Goal: Task Accomplishment & Management: Manage account settings

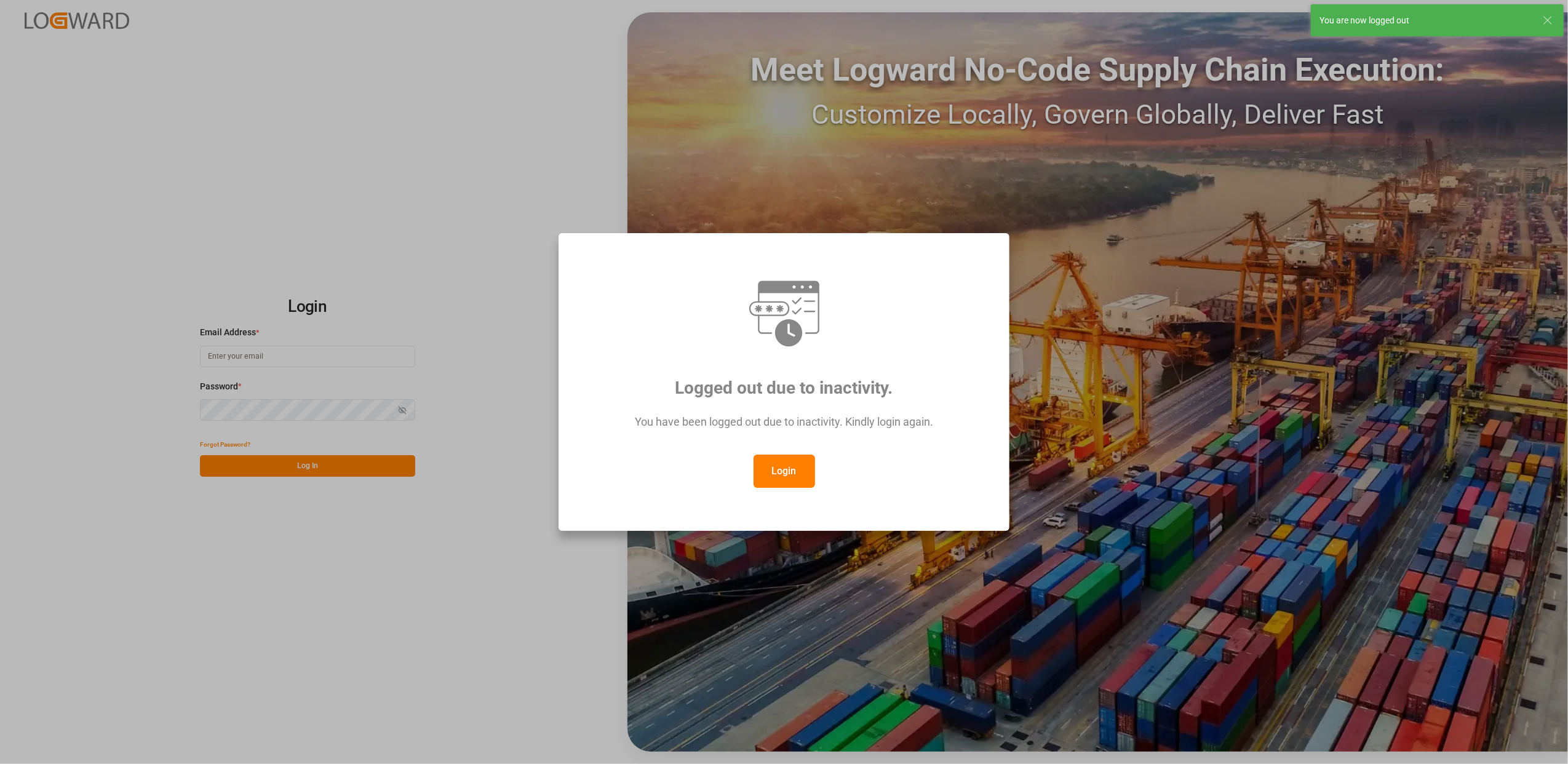
type input "[PERSON_NAME][EMAIL_ADDRESS][DOMAIN_NAME]"
click at [786, 481] on button "Login" at bounding box center [784, 471] width 62 height 34
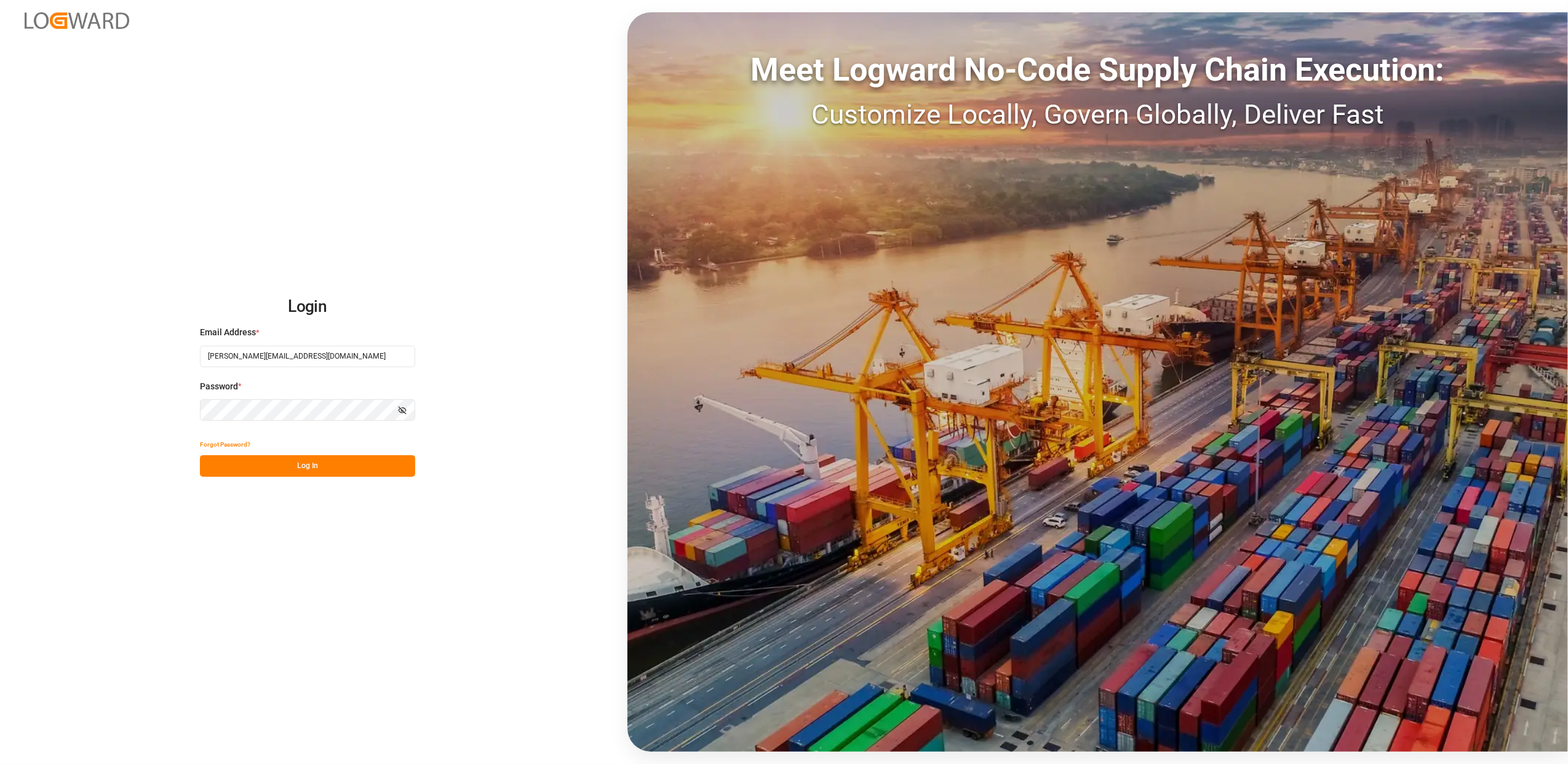
click at [310, 467] on button "Log In" at bounding box center [307, 466] width 215 height 22
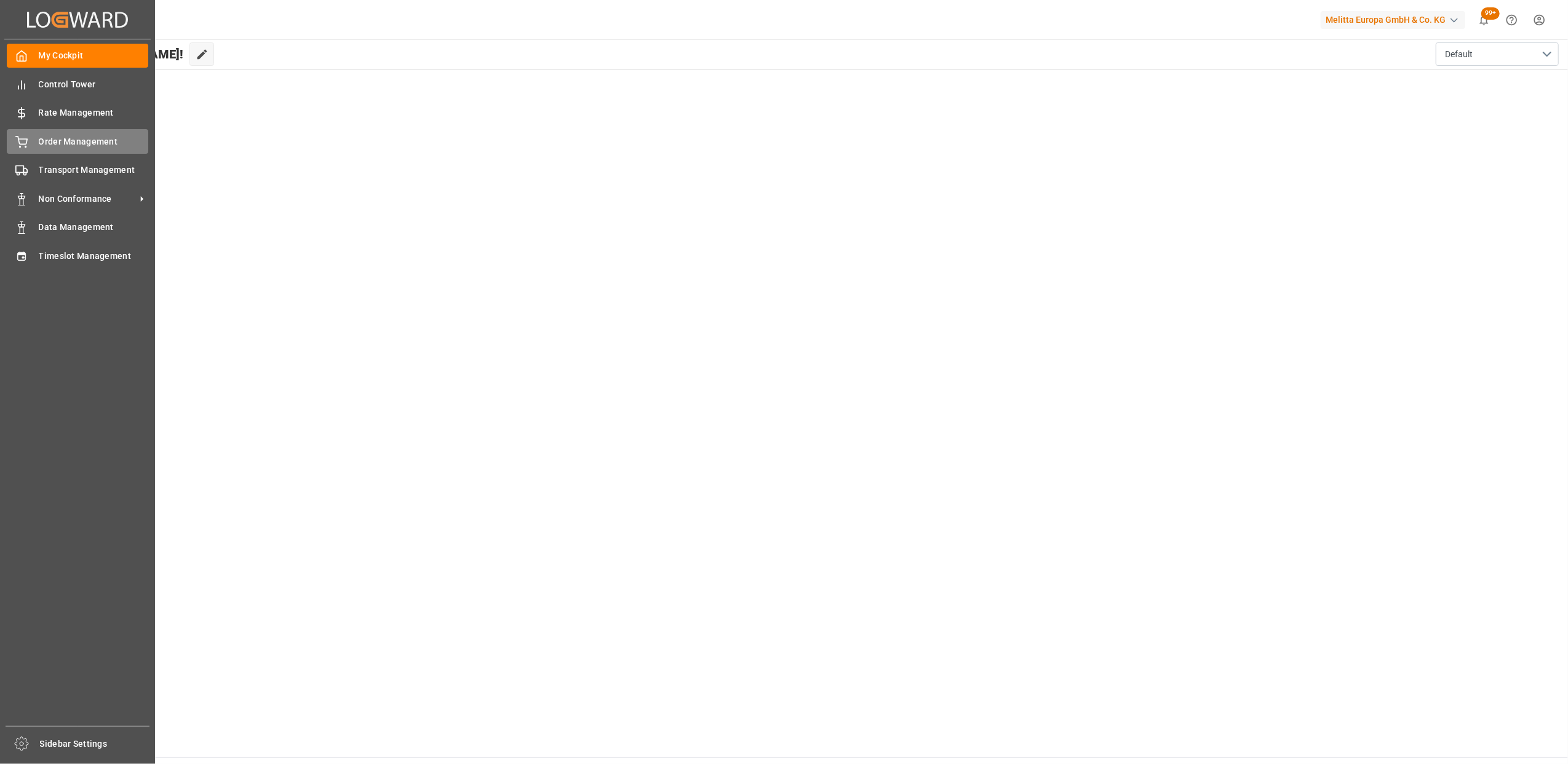
click at [82, 144] on span "Order Management" at bounding box center [94, 142] width 110 height 13
